Goal: Find specific page/section: Find specific page/section

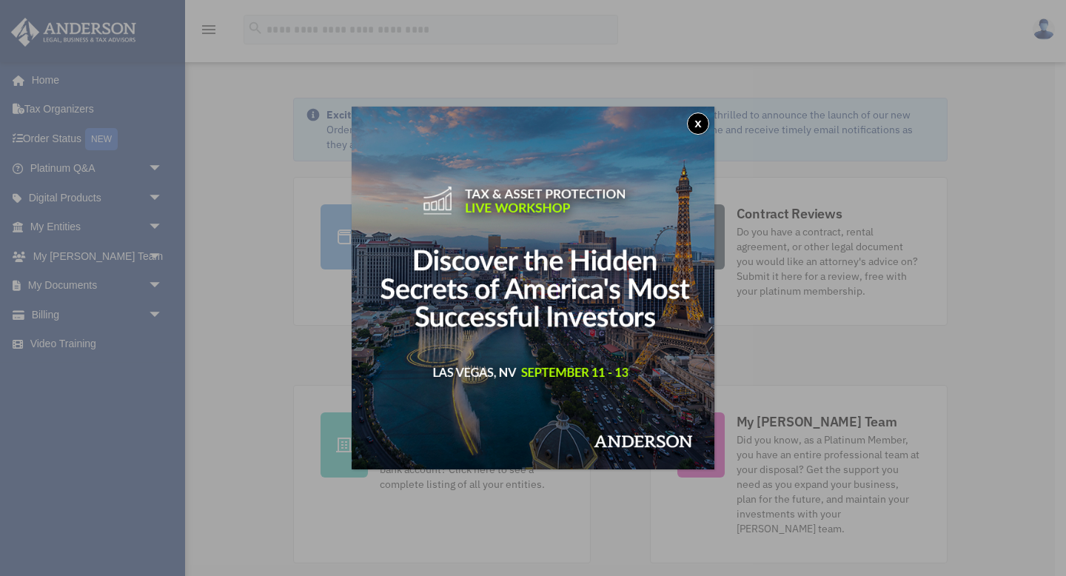
click at [420, 219] on img at bounding box center [533, 288] width 363 height 363
click at [699, 123] on button "x" at bounding box center [698, 124] width 22 height 22
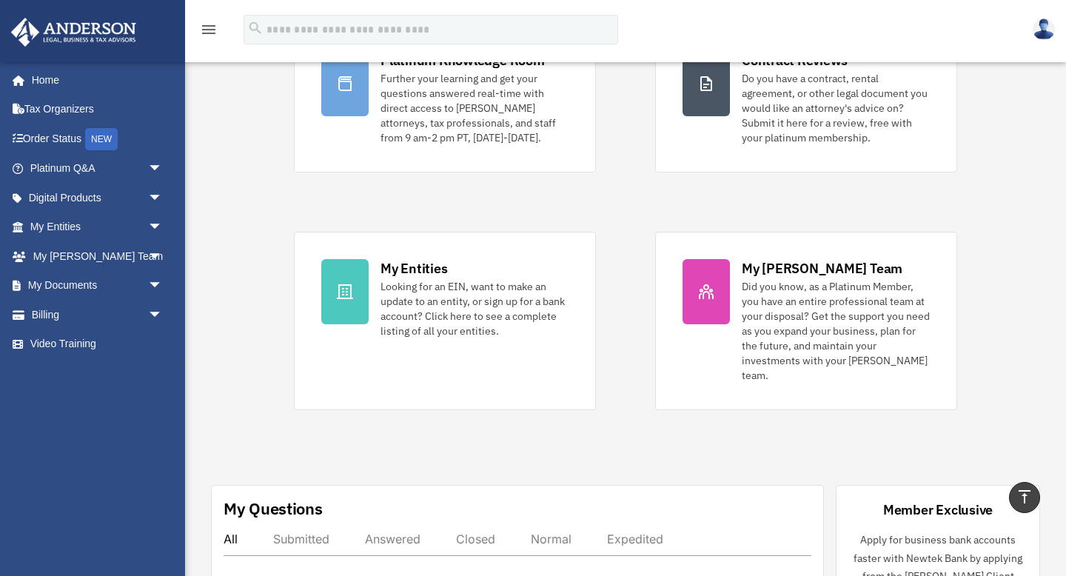
scroll to position [148, 0]
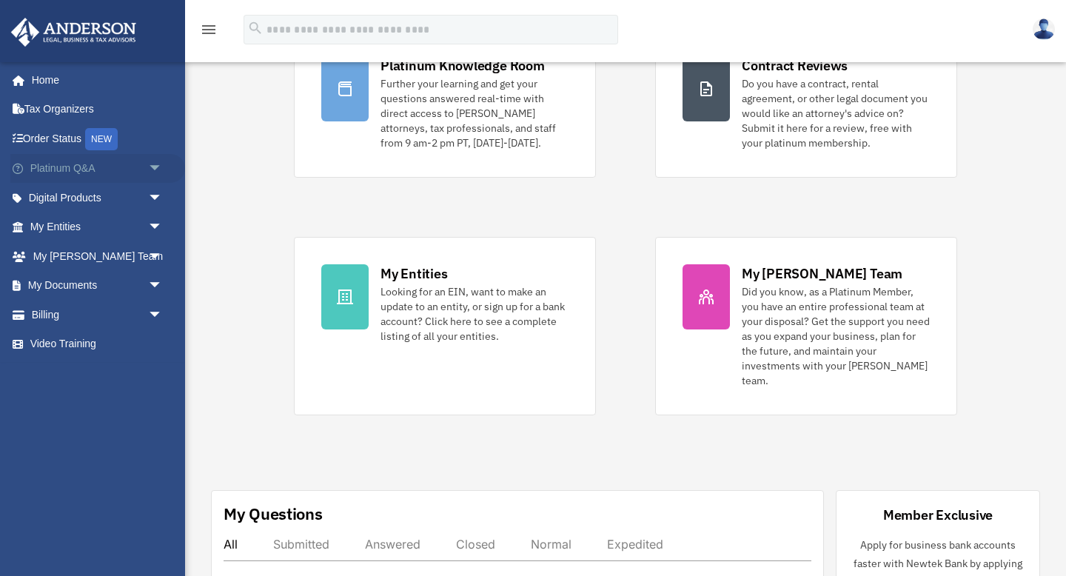
click at [157, 166] on span "arrow_drop_down" at bounding box center [163, 169] width 30 height 30
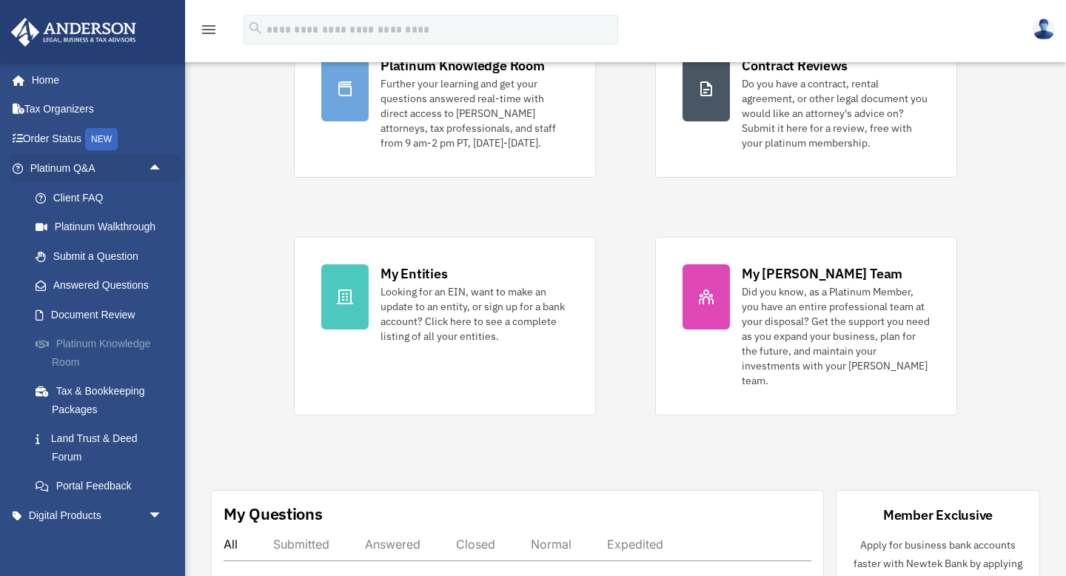
click at [76, 345] on link "Platinum Knowledge Room" at bounding box center [103, 352] width 164 height 47
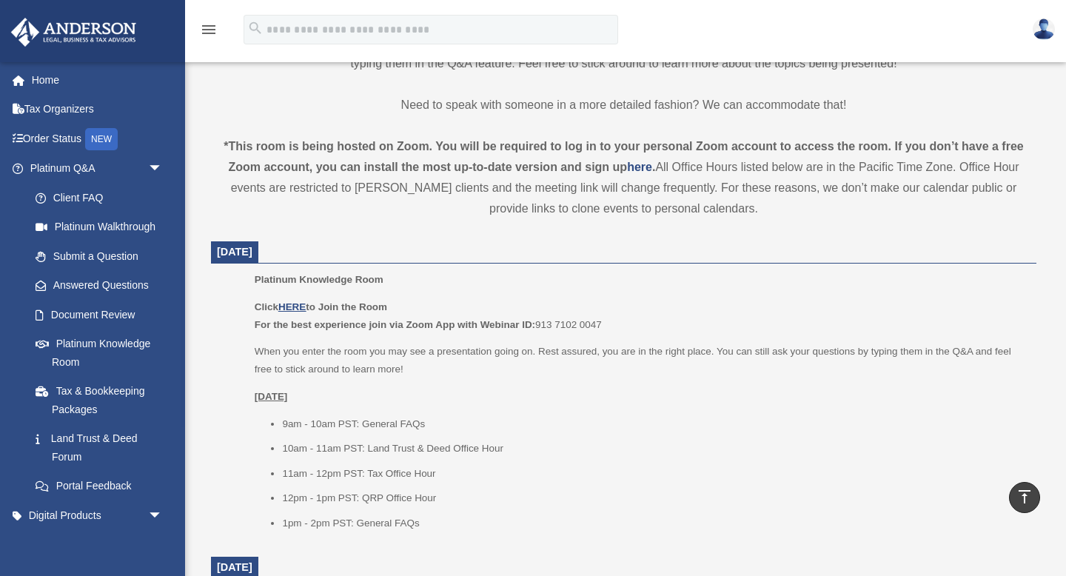
scroll to position [452, 0]
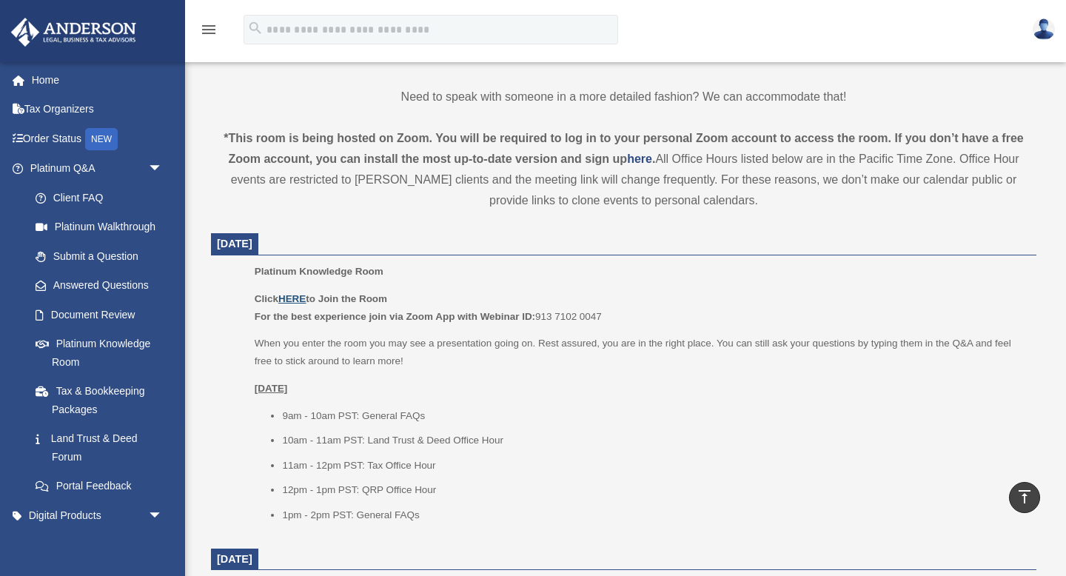
click at [298, 299] on u "HERE" at bounding box center [291, 298] width 27 height 11
